Goal: Check status: Check status

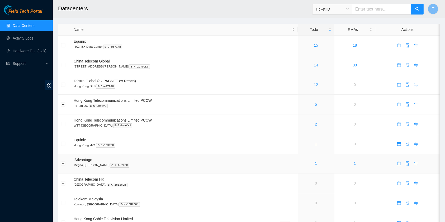
click at [304, 163] on div "1" at bounding box center [315, 164] width 31 height 6
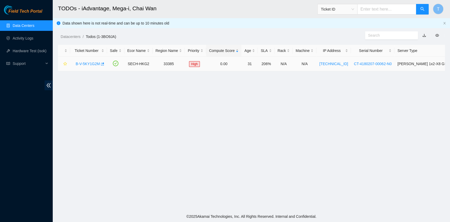
click at [91, 65] on link "B-V-5KY1G2M" at bounding box center [88, 64] width 24 height 4
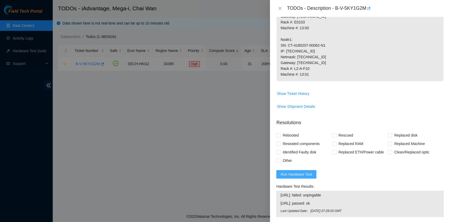
scroll to position [140, 0]
click at [313, 176] on button "Run Hardware Test" at bounding box center [296, 174] width 40 height 8
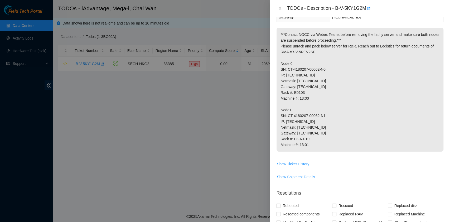
scroll to position [70, 0]
drag, startPoint x: 309, startPoint y: 123, endPoint x: 286, endPoint y: 121, distance: 23.3
click at [286, 121] on p "***Contact NOCC via Webex Teams before removing the faulty server and make sure…" at bounding box center [360, 89] width 167 height 124
copy p "[TECHNICAL_ID]"
click at [281, 9] on icon "close" at bounding box center [280, 8] width 4 height 4
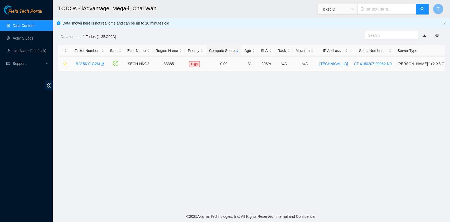
scroll to position [93, 0]
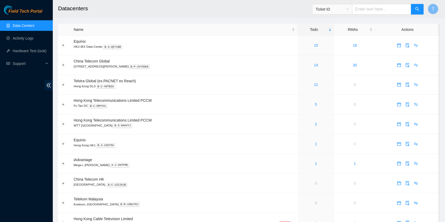
click at [37, 44] on ul "Data Centers Activity Logs Hardware Test (isok) Support" at bounding box center [26, 44] width 53 height 51
click at [31, 37] on link "Activity Logs" at bounding box center [23, 38] width 21 height 4
